Goal: Check status: Check status

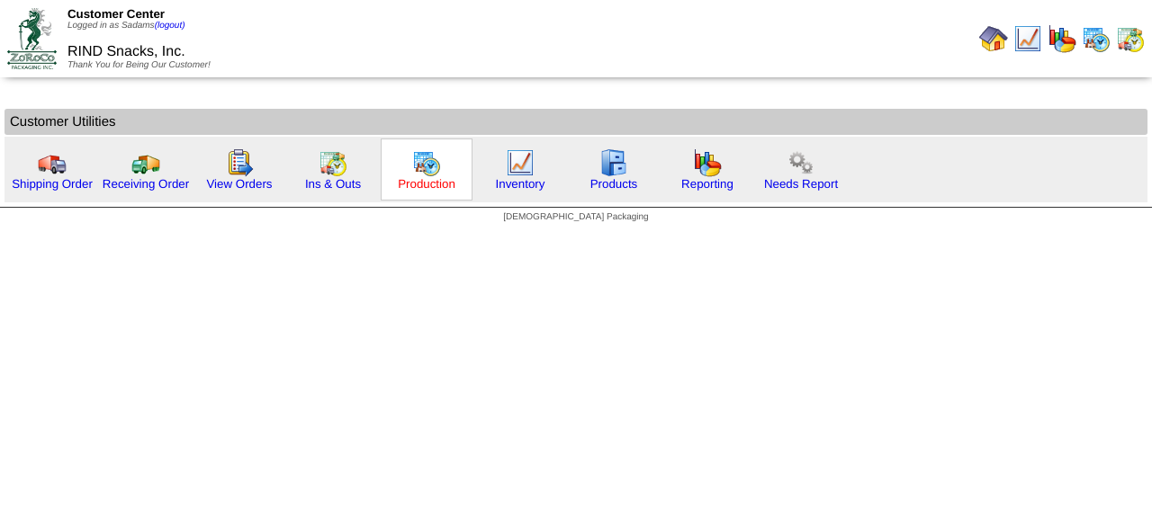
click at [428, 188] on link "Production" at bounding box center [427, 183] width 58 height 13
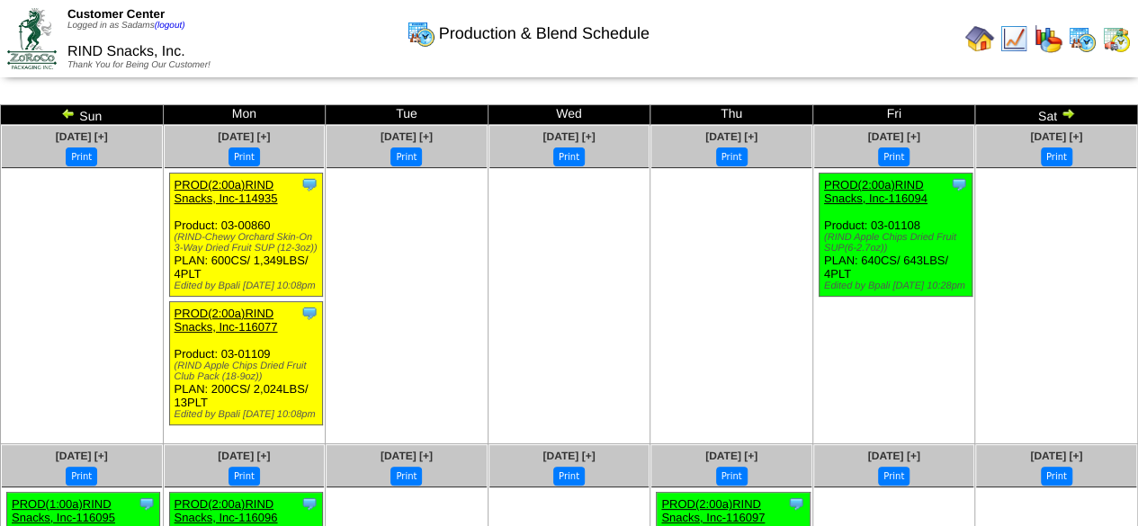
click at [70, 116] on img at bounding box center [68, 113] width 14 height 14
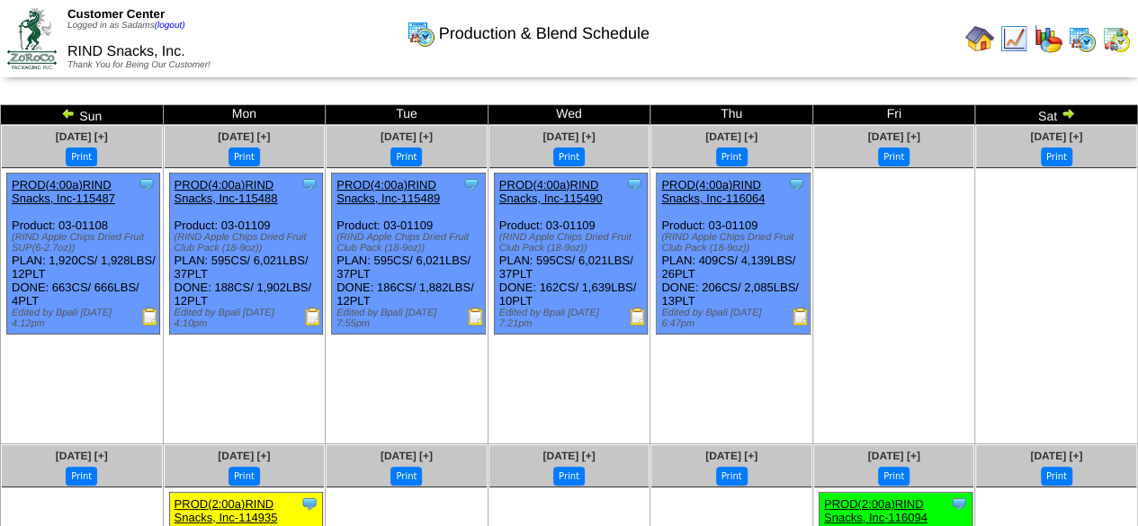
click at [635, 316] on img at bounding box center [638, 317] width 18 height 18
click at [801, 321] on img at bounding box center [801, 317] width 18 height 18
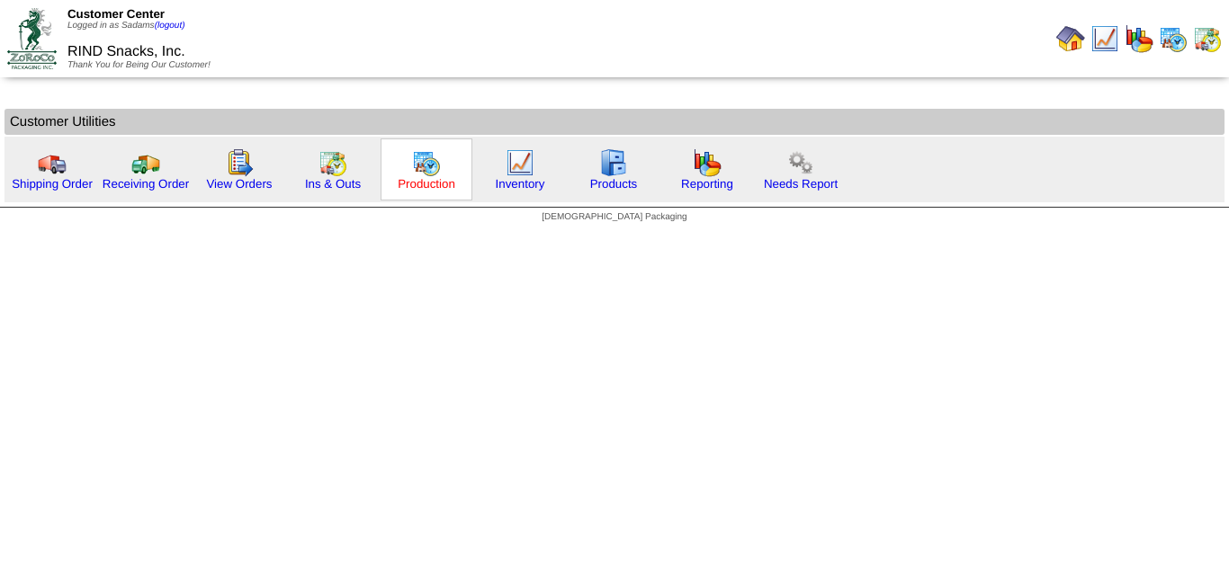
click at [433, 188] on link "Production" at bounding box center [427, 183] width 58 height 13
click at [310, 173] on div "Ins & Outs" at bounding box center [333, 170] width 92 height 62
click at [345, 189] on link "Ins & Outs" at bounding box center [333, 183] width 56 height 13
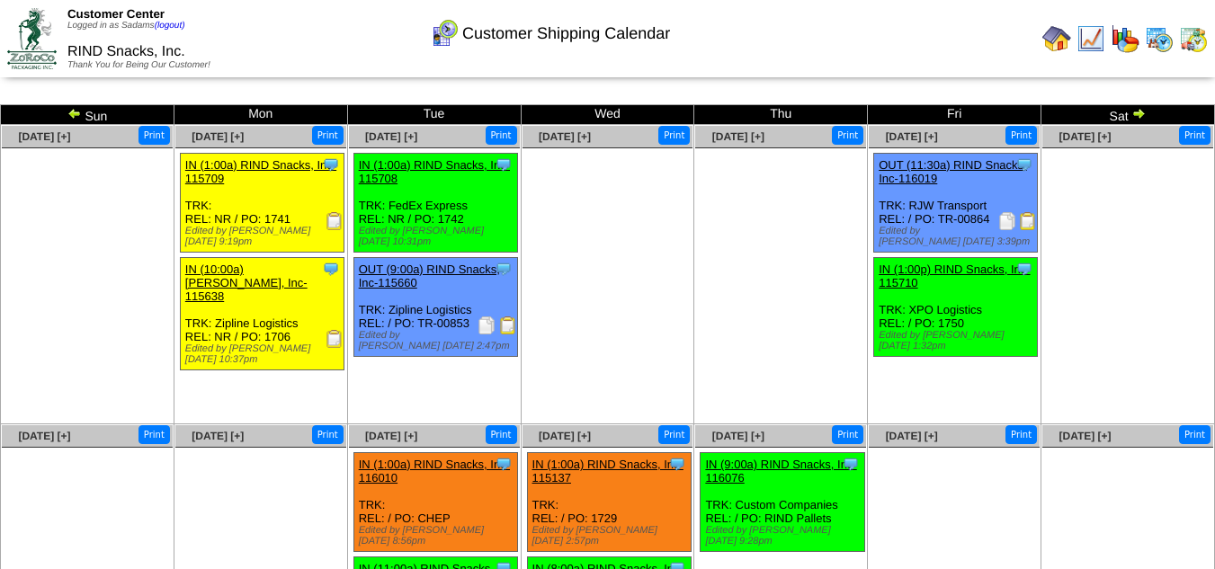
click at [75, 112] on img at bounding box center [74, 113] width 14 height 14
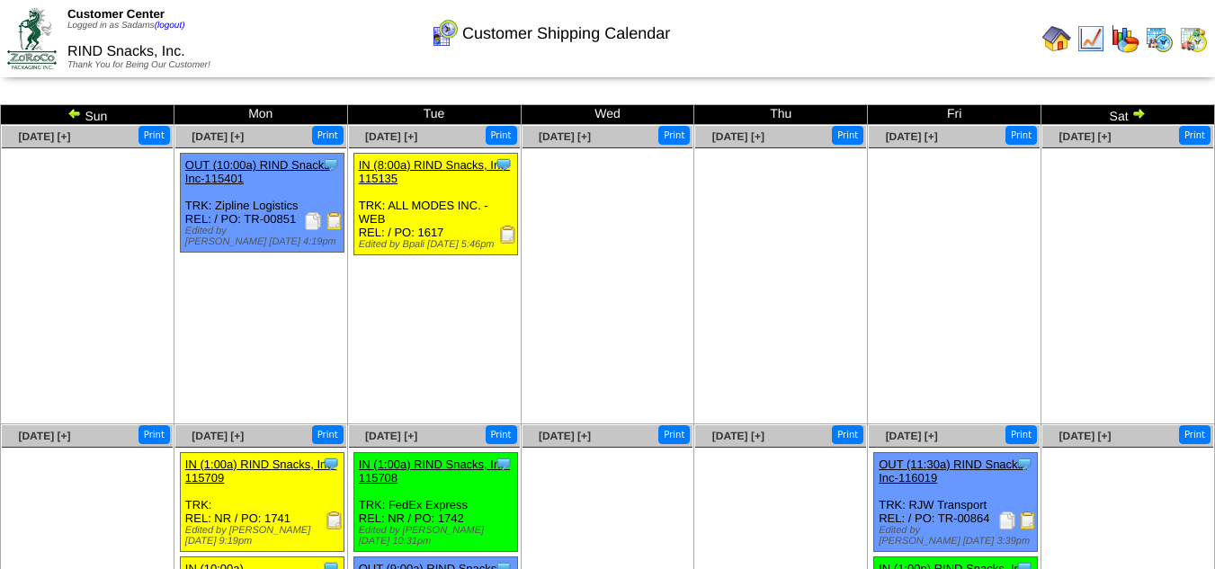
click at [1142, 114] on img at bounding box center [1139, 113] width 14 height 14
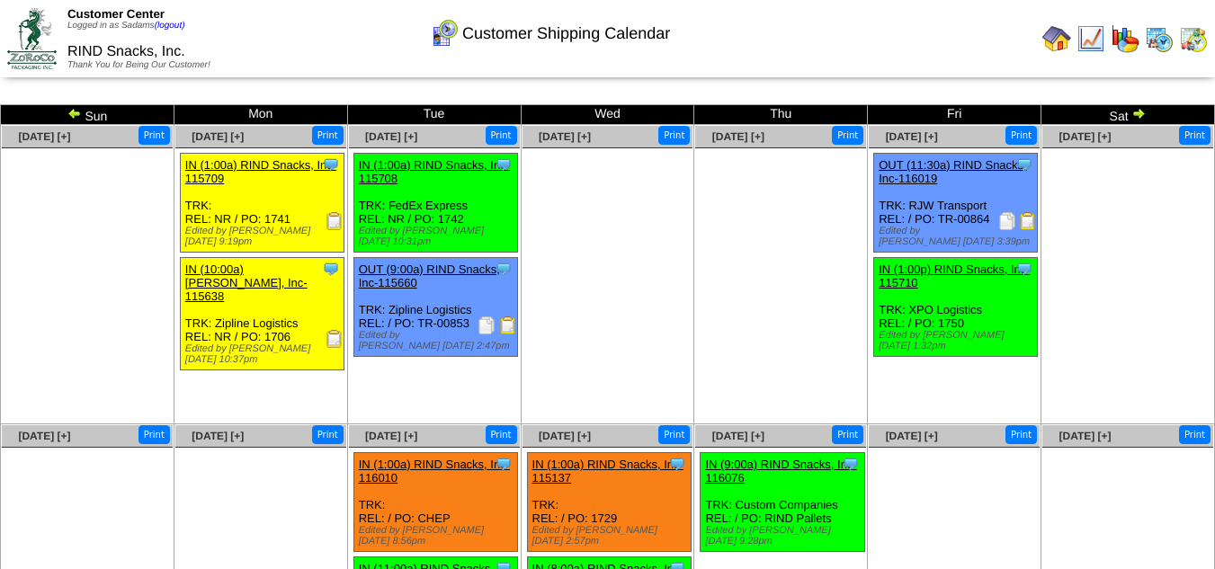
click at [1027, 218] on img at bounding box center [1028, 221] width 18 height 18
click at [1138, 113] on img at bounding box center [1139, 113] width 14 height 14
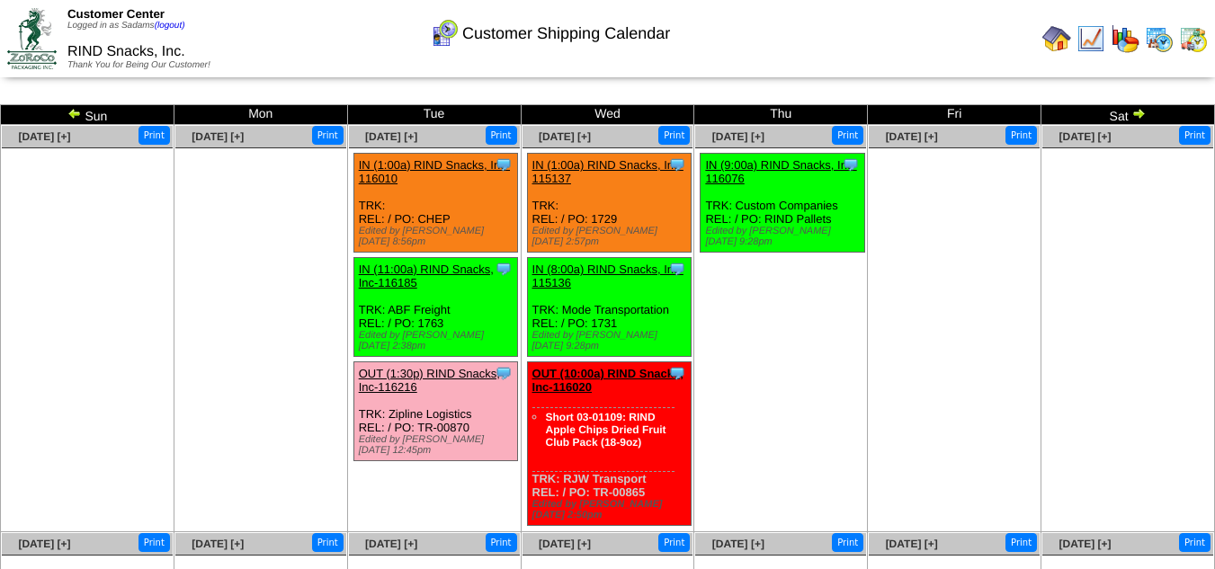
click at [73, 110] on img at bounding box center [74, 113] width 14 height 14
